Goal: Use online tool/utility: Utilize a website feature to perform a specific function

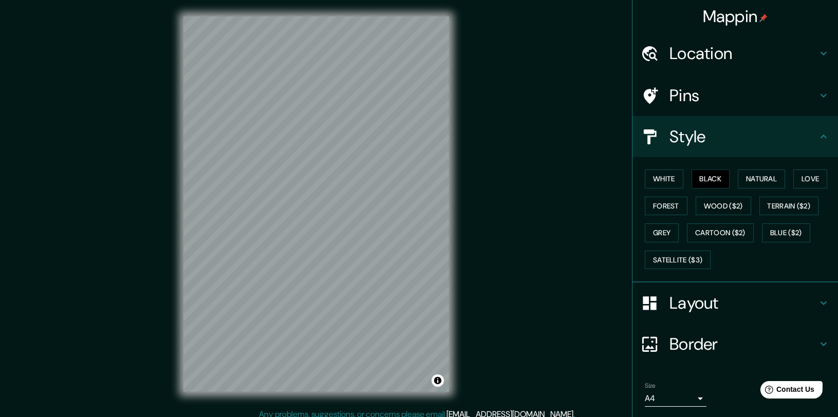
click at [698, 396] on body "Mappin Location [GEOGRAPHIC_DATA], [GEOGRAPHIC_DATA], [GEOGRAPHIC_DATA] Pins St…" at bounding box center [419, 208] width 838 height 417
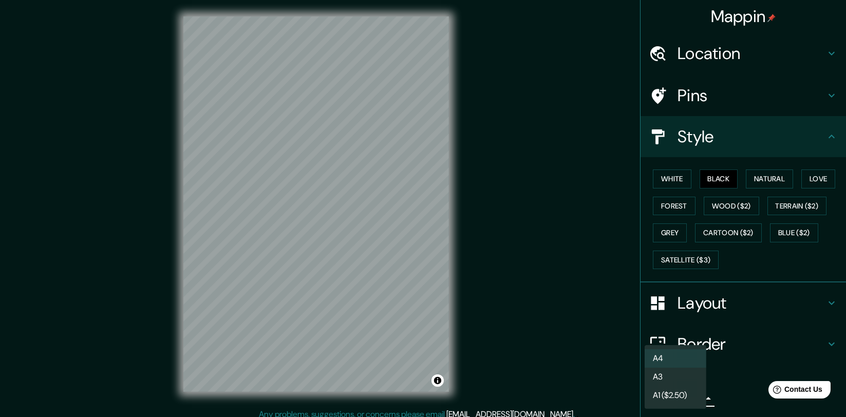
click at [691, 380] on li "A3" at bounding box center [676, 377] width 62 height 18
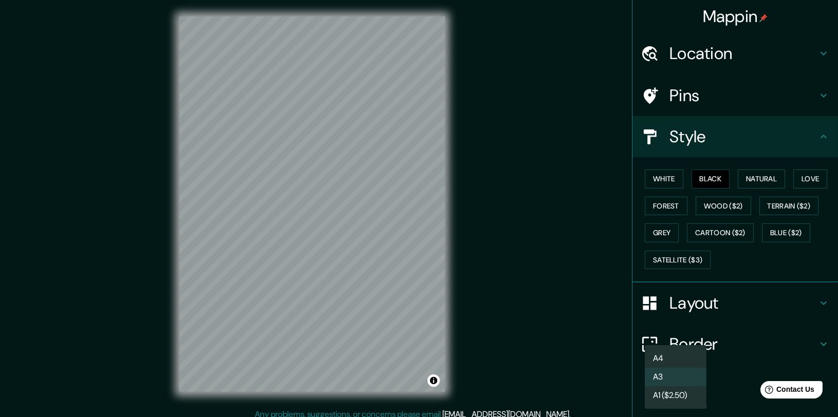
click at [689, 395] on body "Mappin Location [GEOGRAPHIC_DATA], [GEOGRAPHIC_DATA], [GEOGRAPHIC_DATA] Pins St…" at bounding box center [419, 208] width 838 height 417
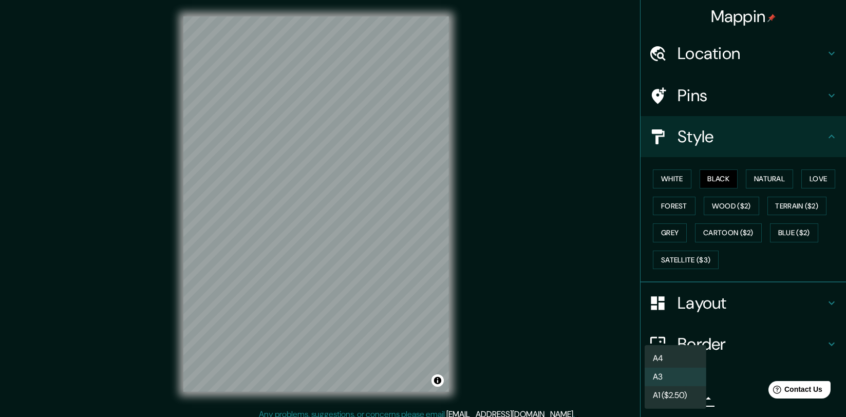
click at [694, 357] on li "A4" at bounding box center [676, 358] width 62 height 18
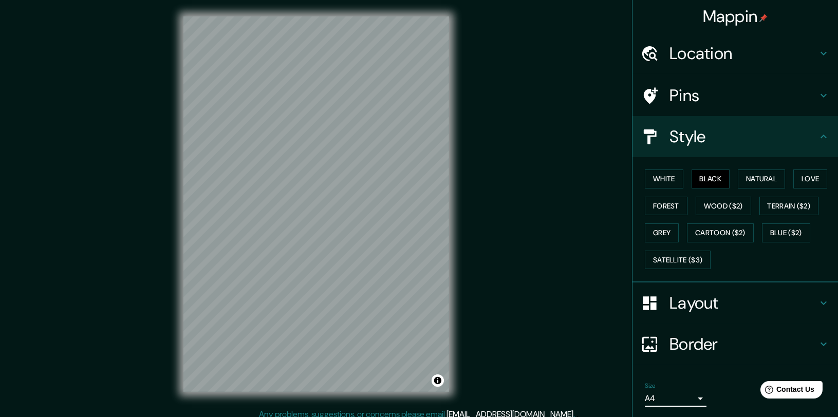
click at [712, 350] on h4 "Border" at bounding box center [743, 344] width 148 height 21
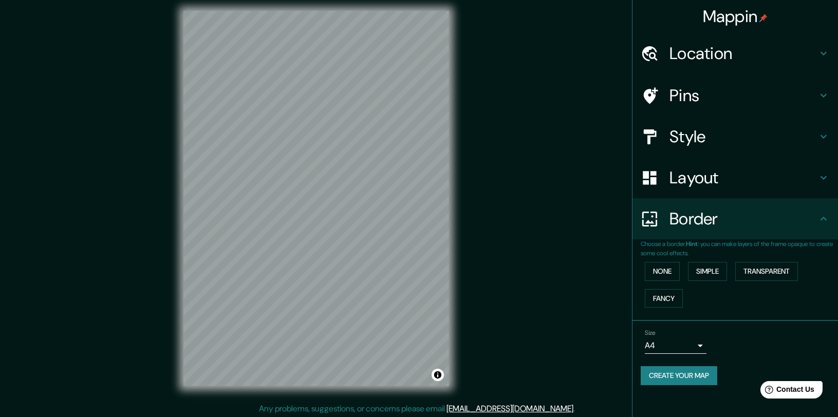
scroll to position [8, 0]
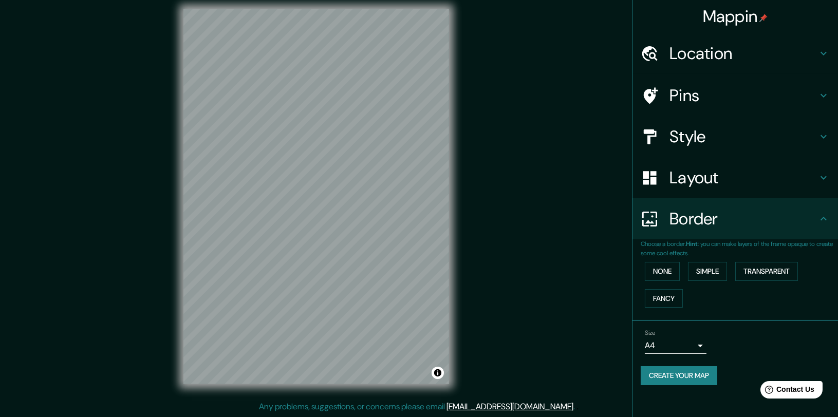
click at [695, 181] on h4 "Layout" at bounding box center [743, 177] width 148 height 21
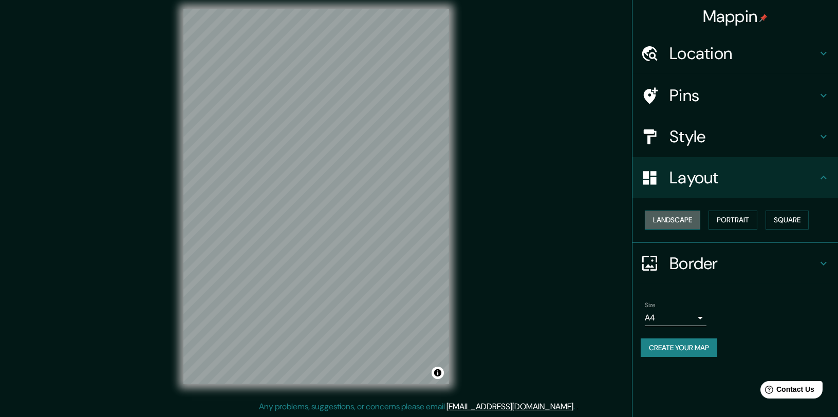
click at [686, 214] on button "Landscape" at bounding box center [672, 220] width 55 height 19
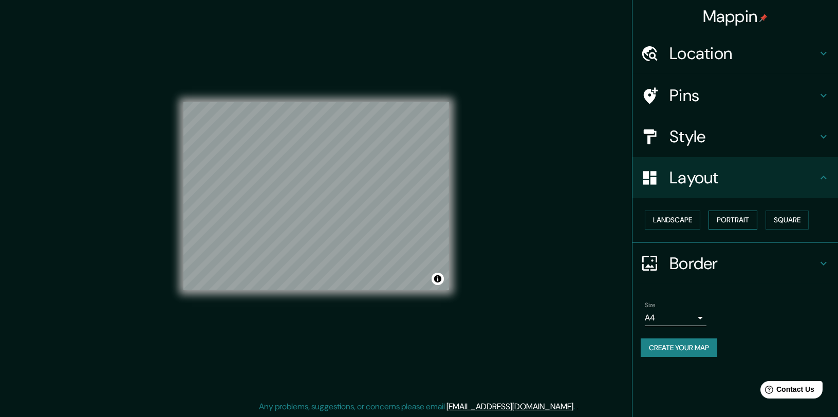
click at [725, 216] on button "Portrait" at bounding box center [732, 220] width 49 height 19
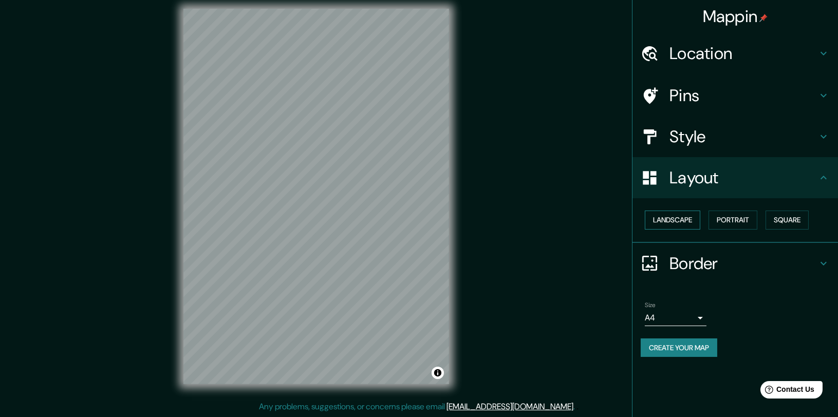
click at [682, 214] on button "Landscape" at bounding box center [672, 220] width 55 height 19
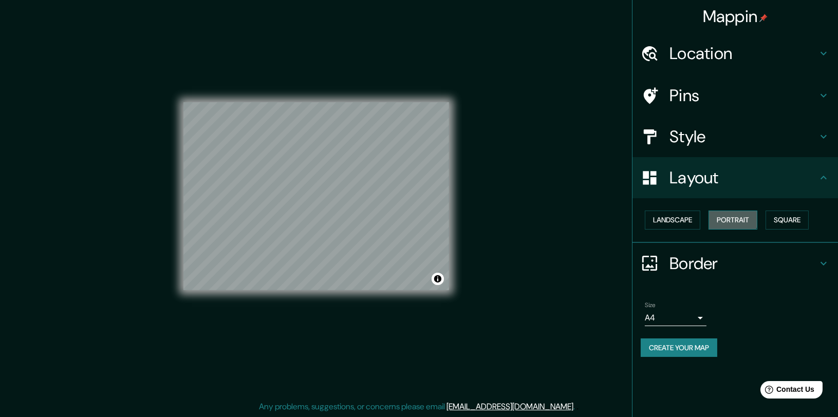
click at [721, 215] on button "Portrait" at bounding box center [732, 220] width 49 height 19
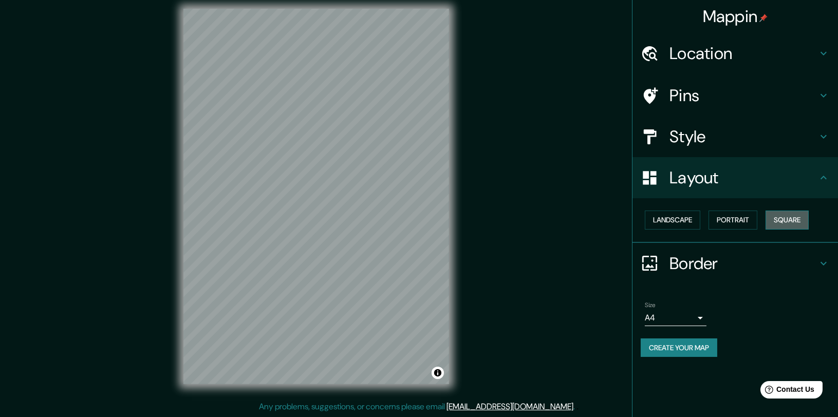
click at [768, 218] on button "Square" at bounding box center [786, 220] width 43 height 19
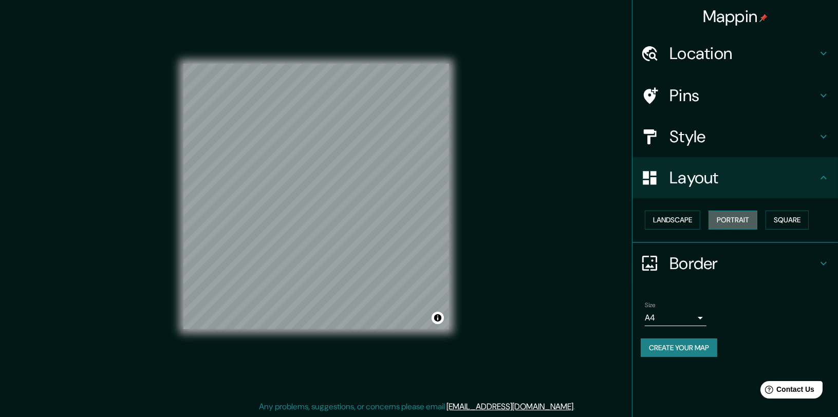
click at [734, 219] on button "Portrait" at bounding box center [732, 220] width 49 height 19
